Goal: Transaction & Acquisition: Purchase product/service

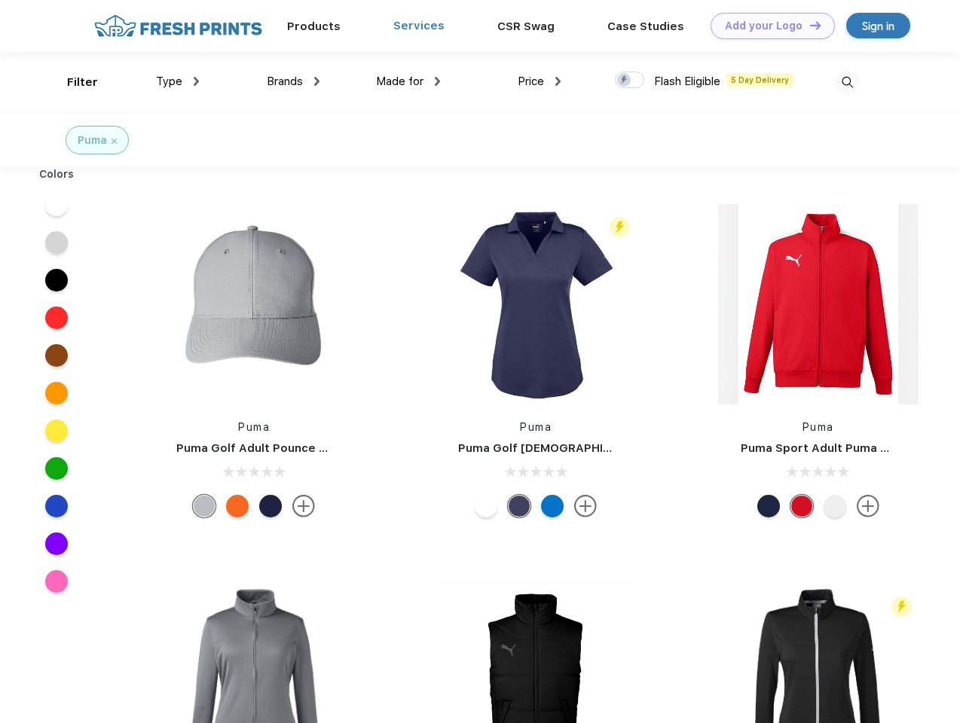
scroll to position [1, 0]
click at [767, 26] on link "Add your Logo Design Tool" at bounding box center [773, 26] width 124 height 26
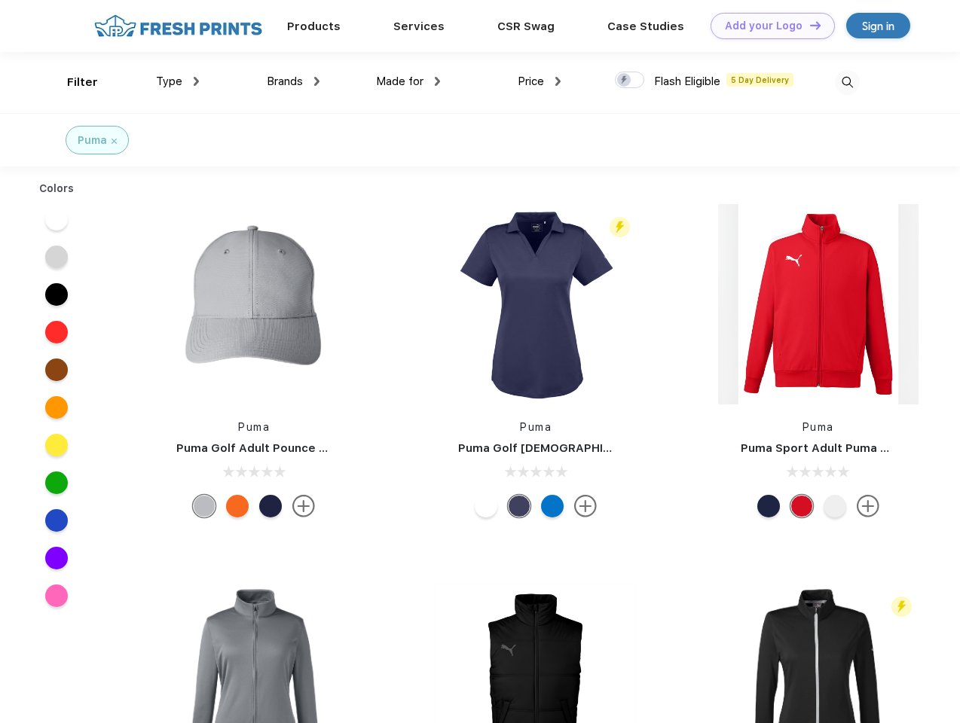
click at [0, 0] on div "Design Tool" at bounding box center [0, 0] width 0 height 0
click at [809, 25] on link "Add your Logo Design Tool" at bounding box center [773, 26] width 124 height 26
click at [72, 82] on div "Filter" at bounding box center [82, 82] width 31 height 17
click at [178, 81] on span "Type" at bounding box center [169, 82] width 26 height 14
click at [293, 81] on span "Brands" at bounding box center [285, 82] width 36 height 14
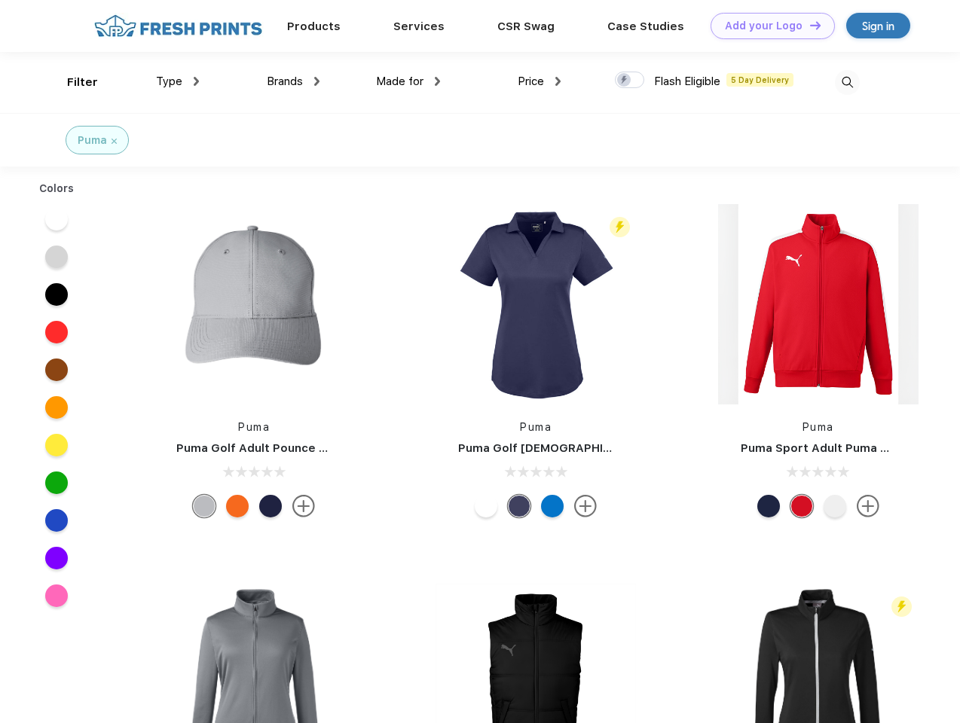
click at [408, 81] on span "Made for" at bounding box center [399, 82] width 47 height 14
click at [540, 81] on span "Price" at bounding box center [531, 82] width 26 height 14
click at [630, 81] on div at bounding box center [629, 80] width 29 height 17
click at [625, 81] on input "checkbox" at bounding box center [620, 76] width 10 height 10
click at [847, 82] on img at bounding box center [847, 82] width 25 height 25
